Goal: Check status: Check status

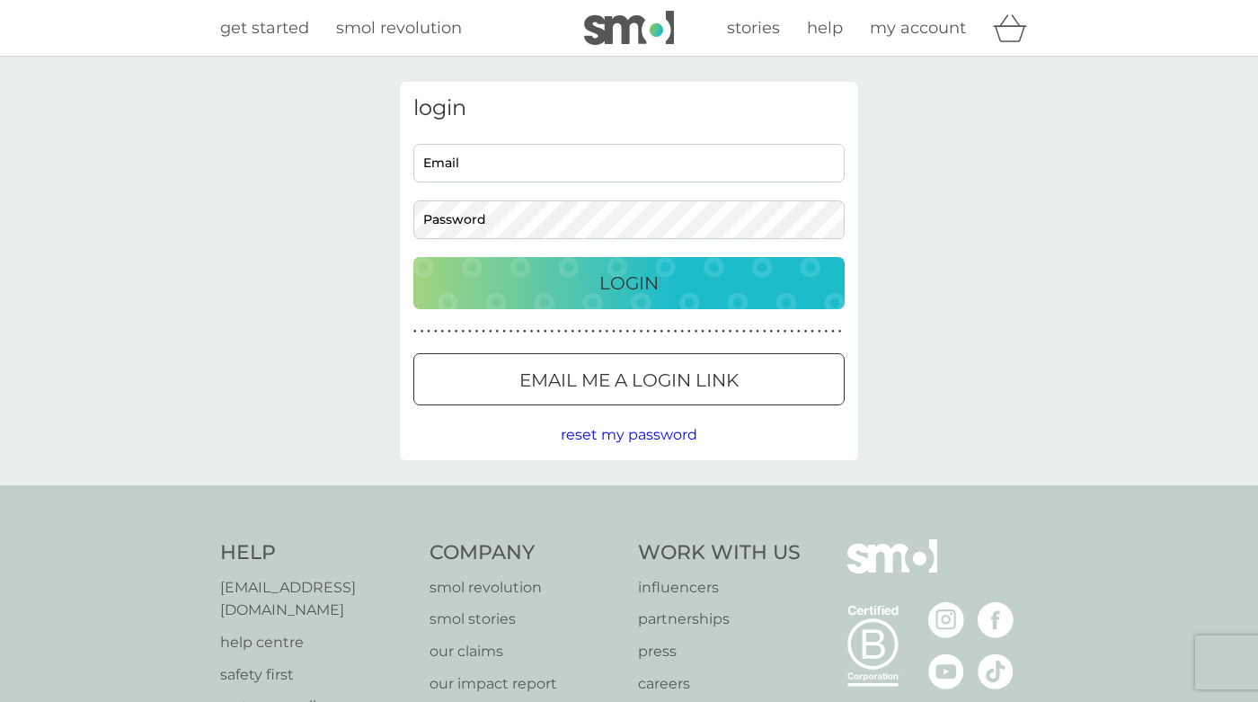
click at [484, 147] on input "Email" at bounding box center [628, 163] width 431 height 39
type input "la_ashley@outlook.com"
click at [647, 275] on p "Login" at bounding box center [628, 283] width 59 height 29
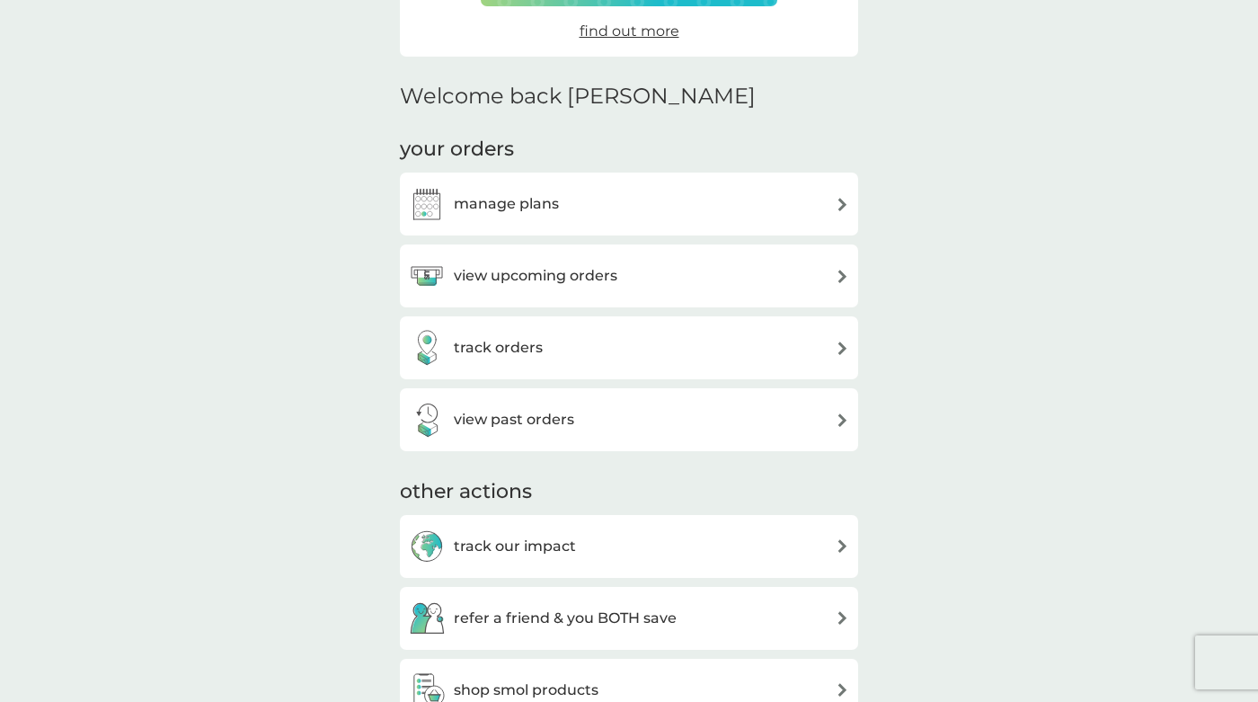
scroll to position [420, 0]
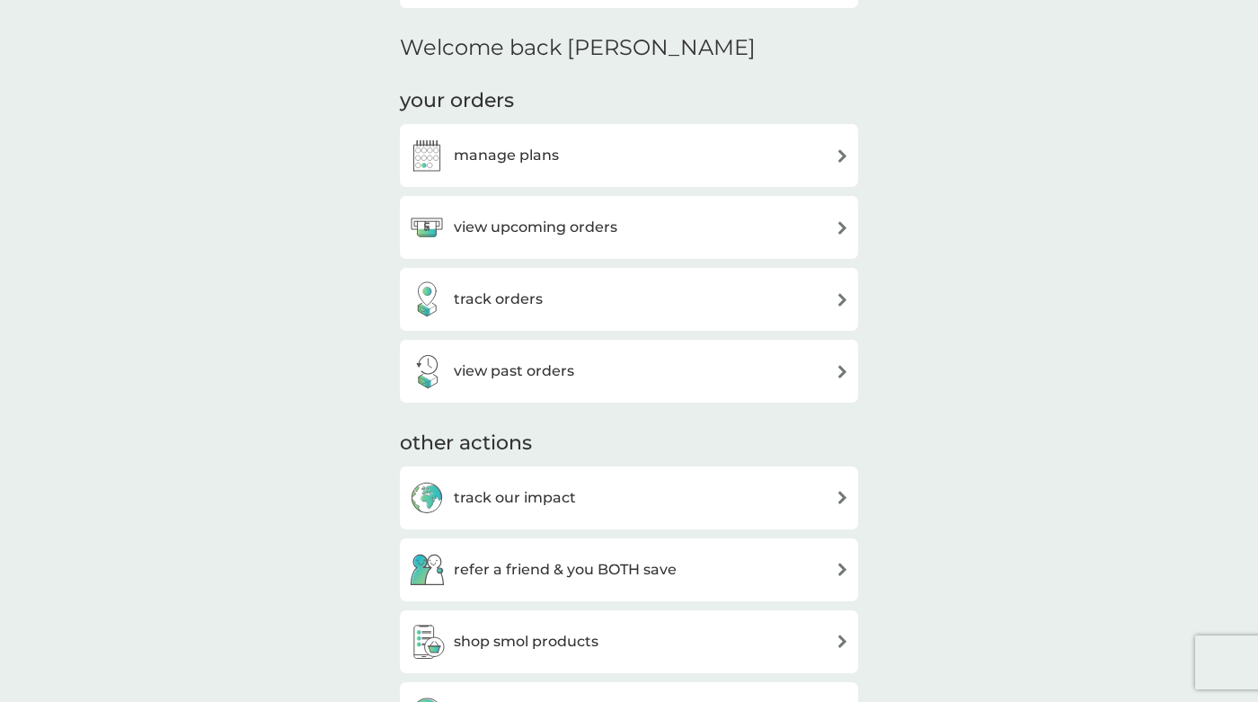
click at [504, 312] on div "track orders" at bounding box center [476, 299] width 134 height 36
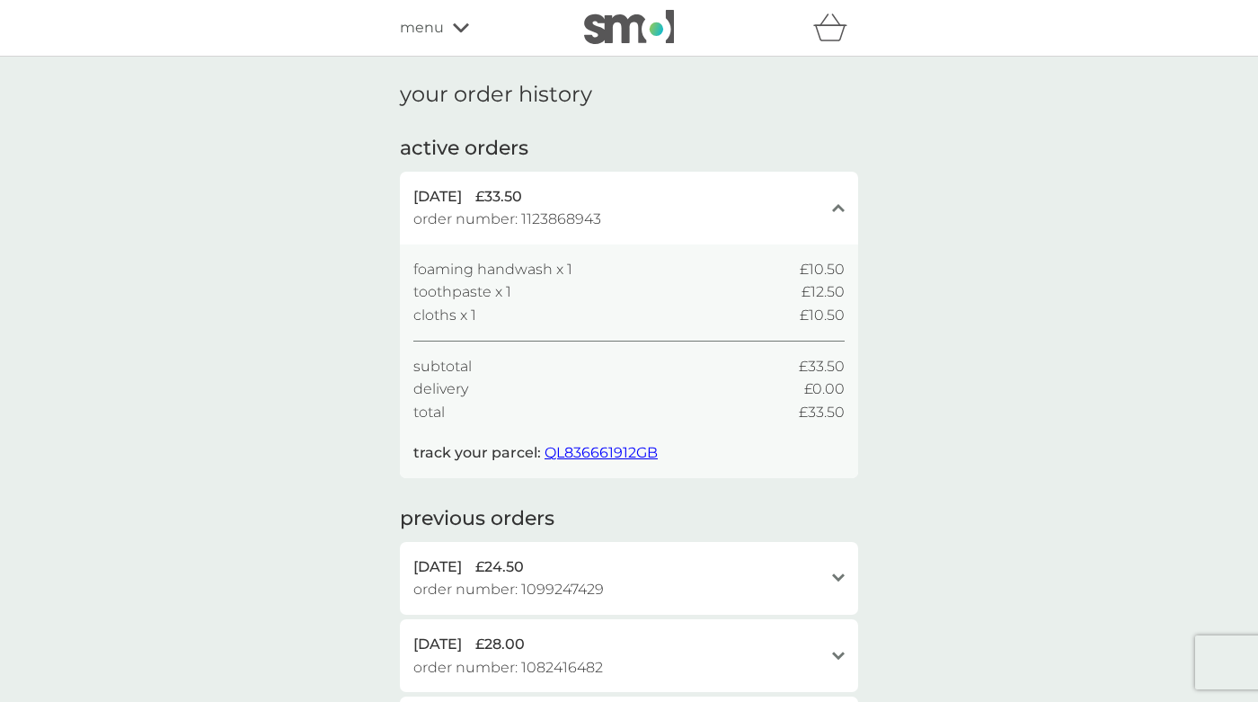
click at [602, 451] on span "QL836661912GB" at bounding box center [601, 452] width 113 height 17
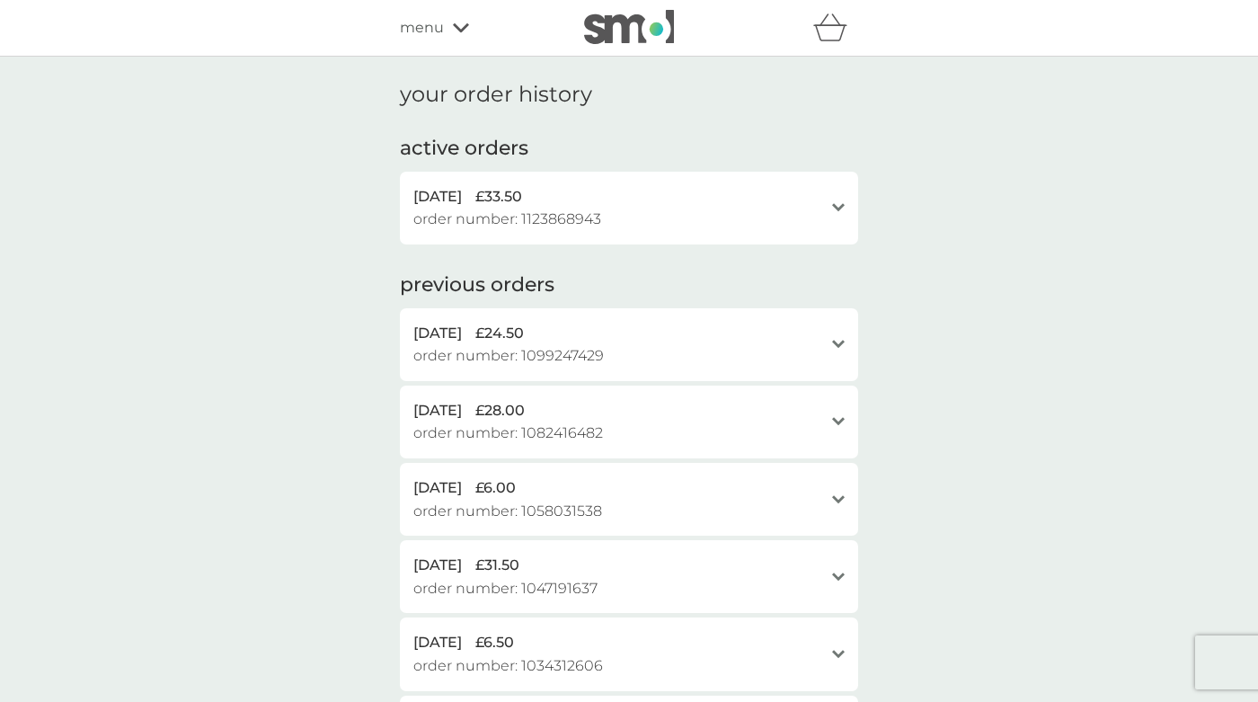
click at [417, 31] on span "menu" at bounding box center [422, 27] width 44 height 23
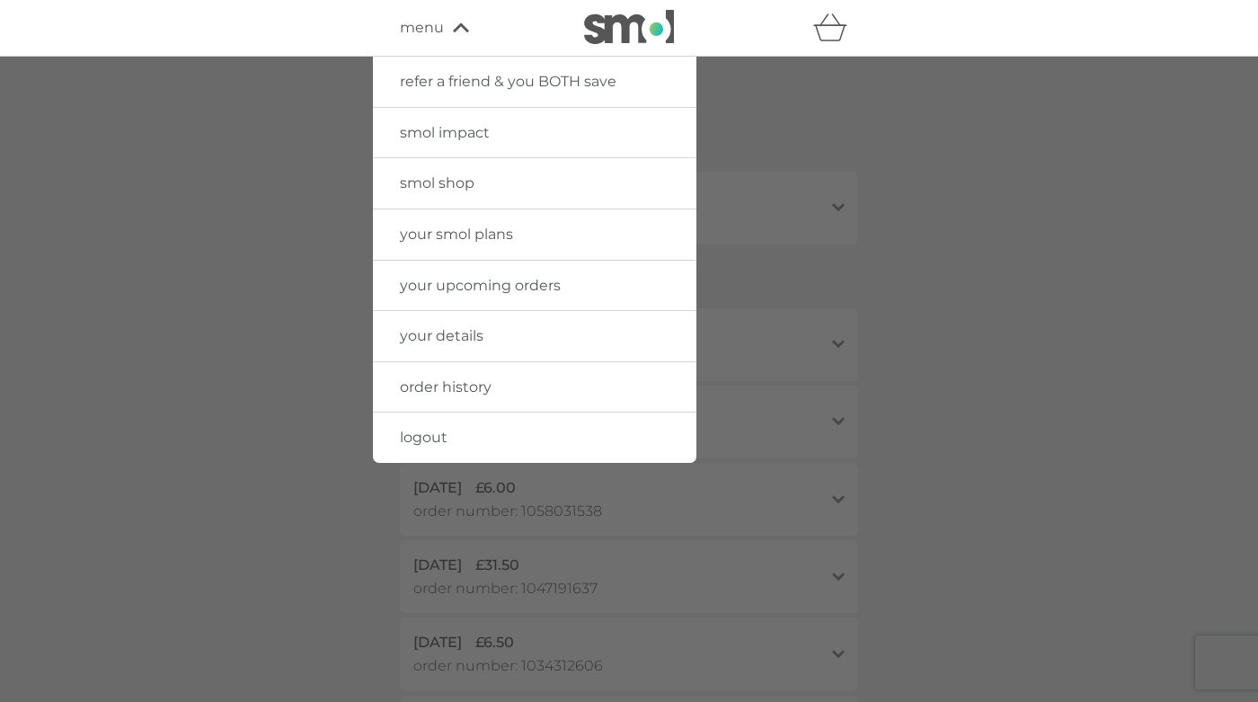
click at [308, 318] on div at bounding box center [629, 408] width 1258 height 702
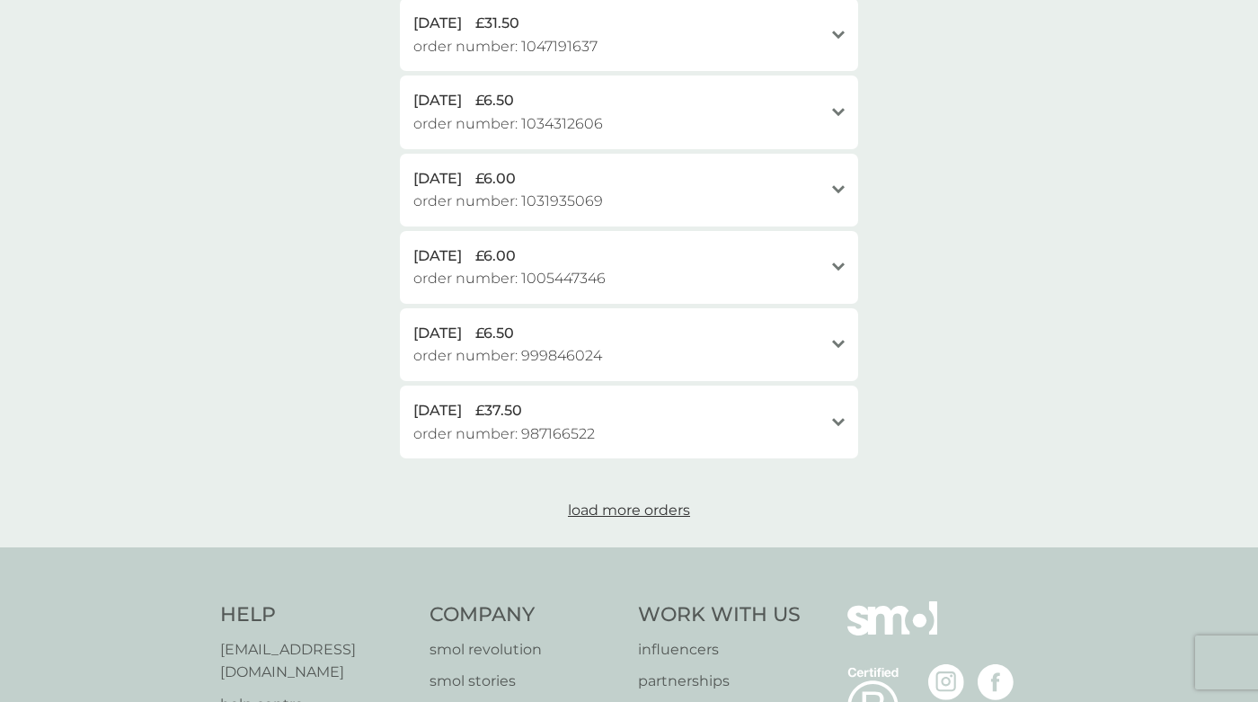
scroll to position [791, 0]
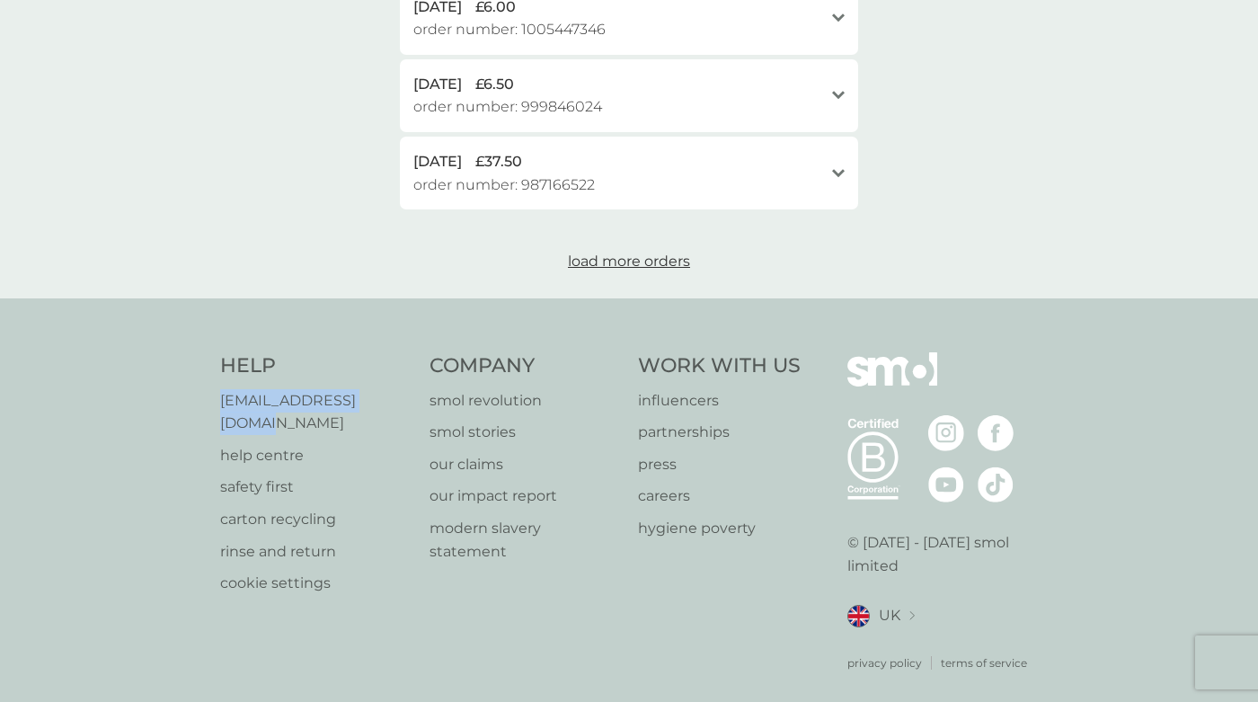
drag, startPoint x: 405, startPoint y: 399, endPoint x: 210, endPoint y: 399, distance: 195.0
click at [210, 399] on div "Help [EMAIL_ADDRESS][DOMAIN_NAME] help centre safety first carton recycling rin…" at bounding box center [629, 511] width 1258 height 427
copy p "[EMAIL_ADDRESS][DOMAIN_NAME]"
